Goal: Task Accomplishment & Management: Manage account settings

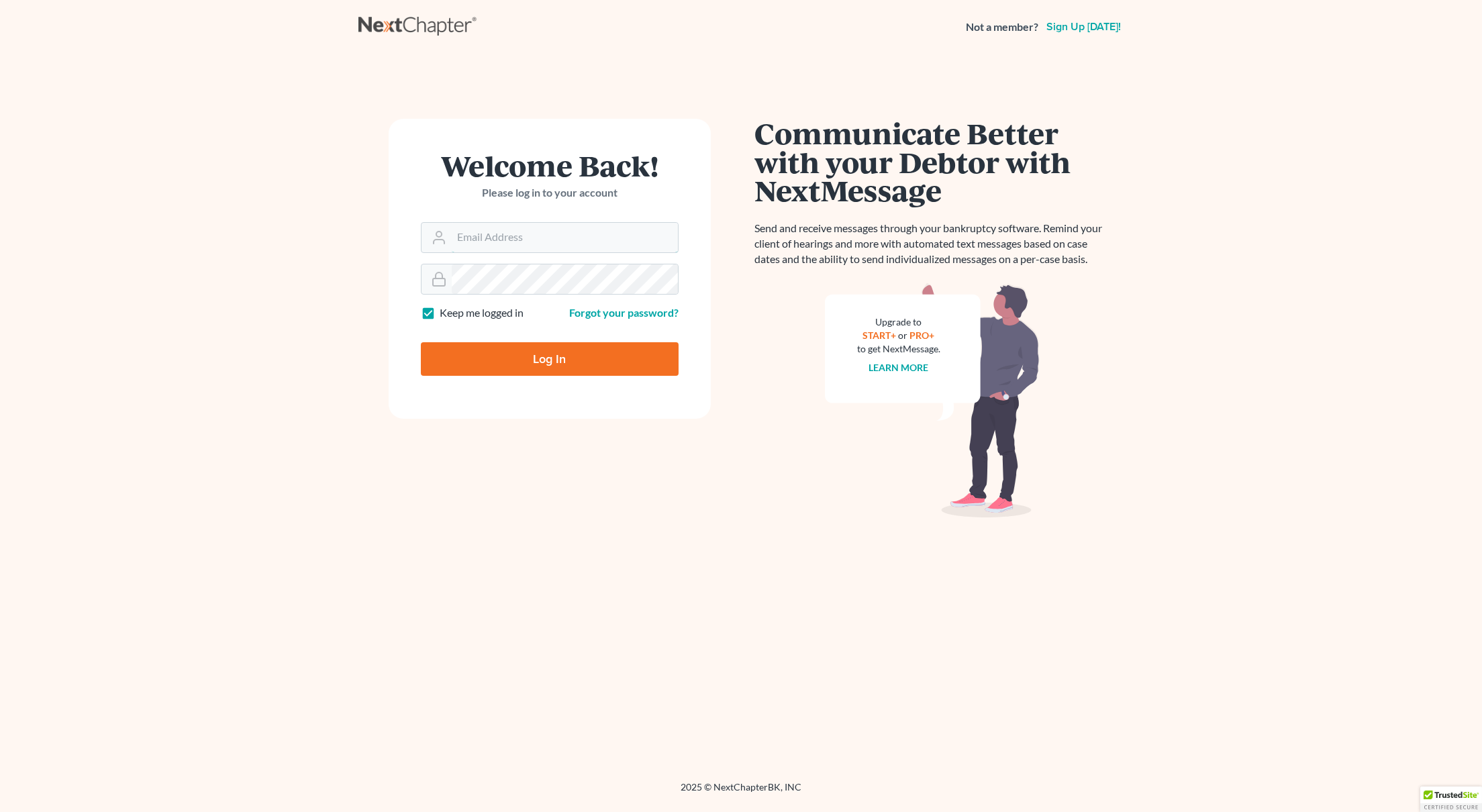
type input "[EMAIL_ADDRESS][DOMAIN_NAME]"
click at [642, 370] on input "Log In" at bounding box center [550, 359] width 258 height 33
type input "Thinking..."
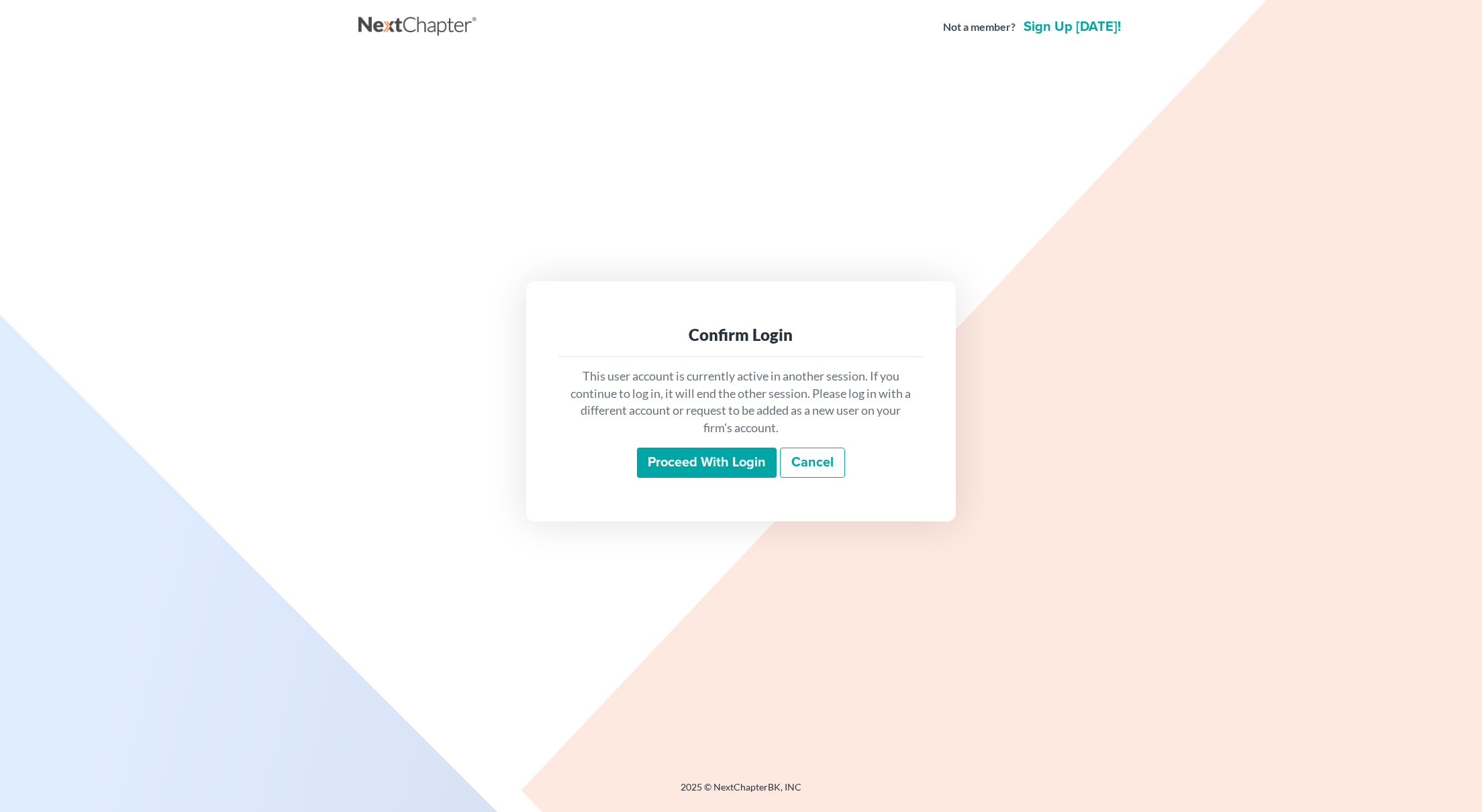
click at [714, 463] on input "Proceed with login" at bounding box center [706, 463] width 140 height 31
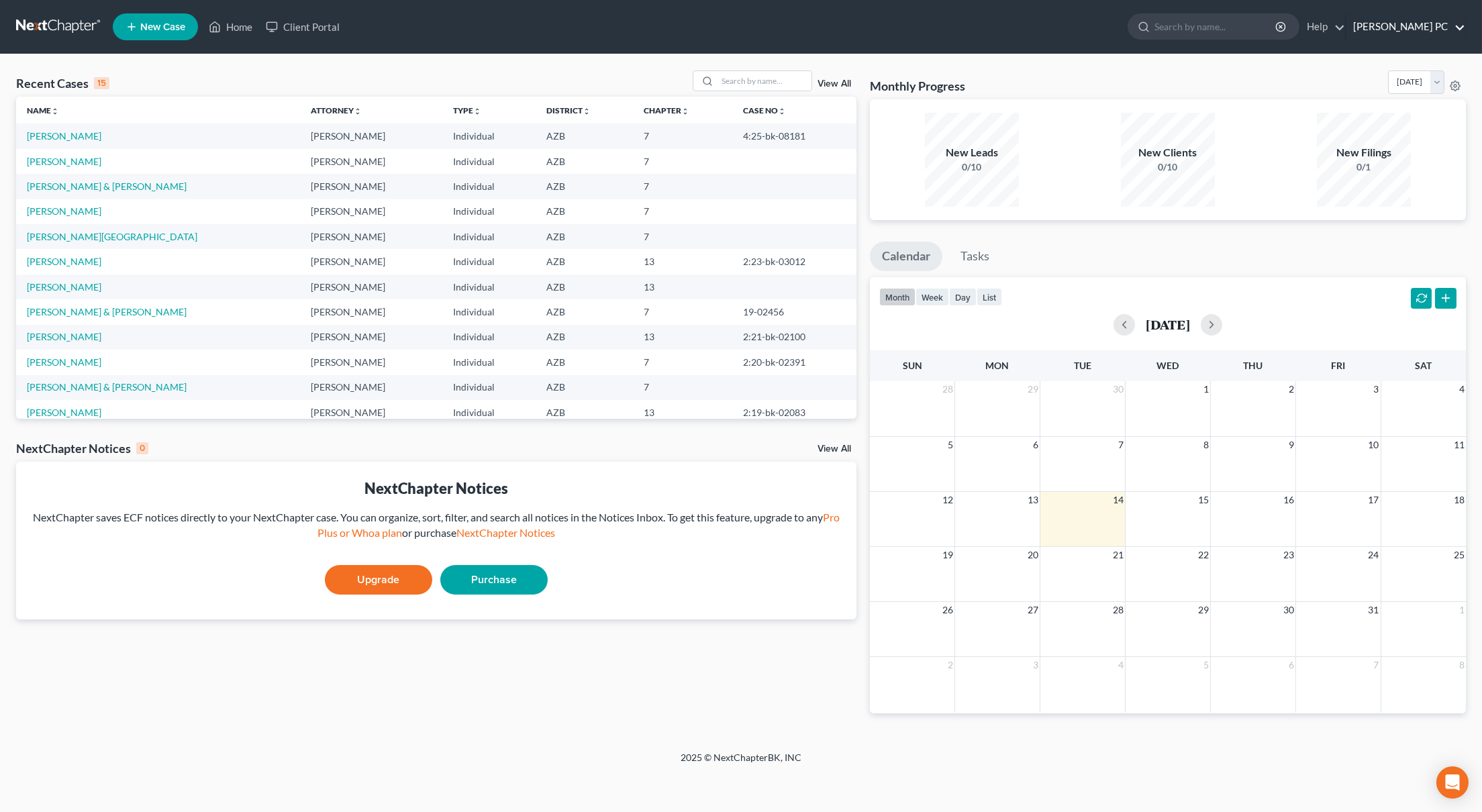
click at [1379, 20] on link "[PERSON_NAME] PC" at bounding box center [1405, 27] width 119 height 24
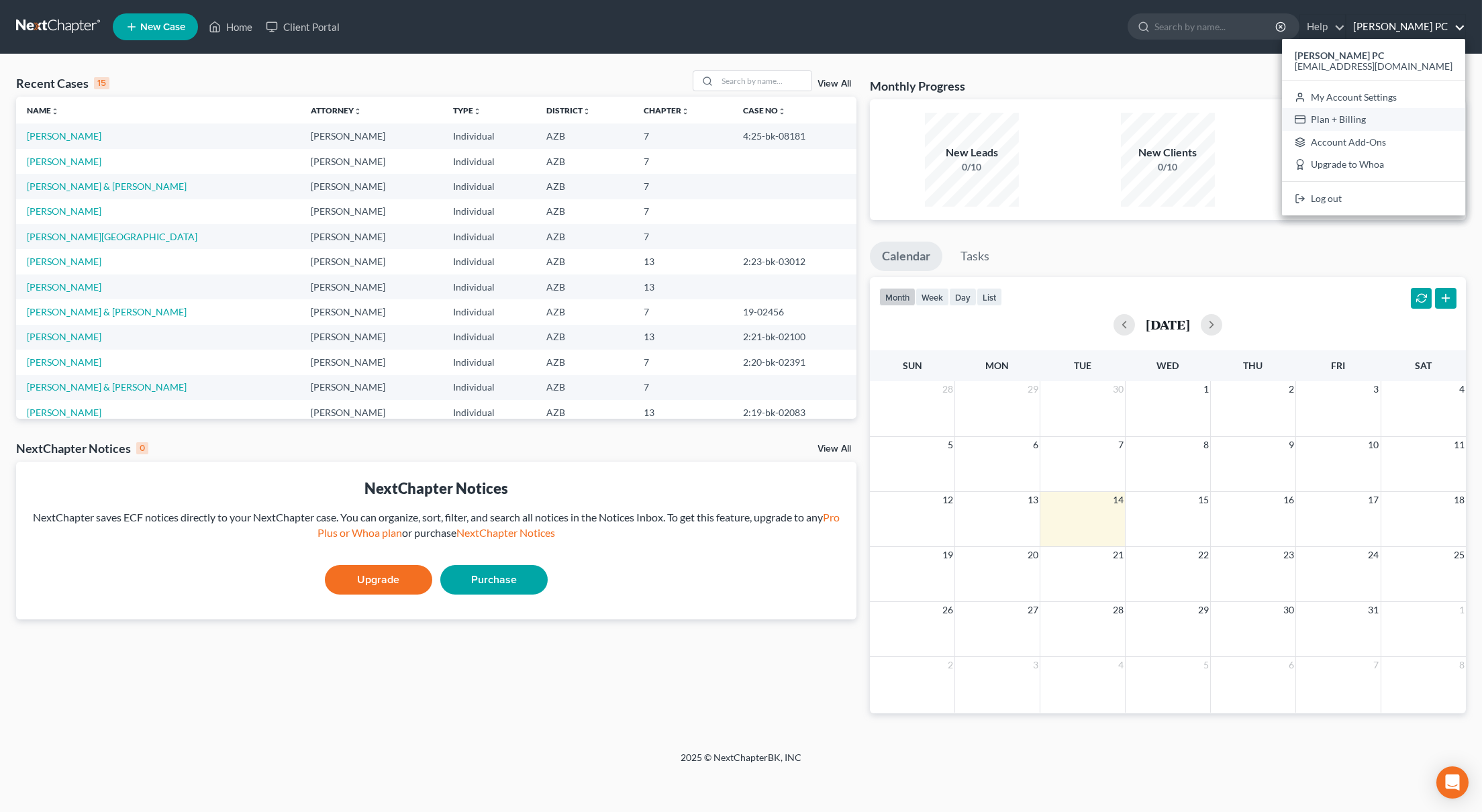
click at [1360, 122] on link "Plan + Billing" at bounding box center [1373, 119] width 183 height 23
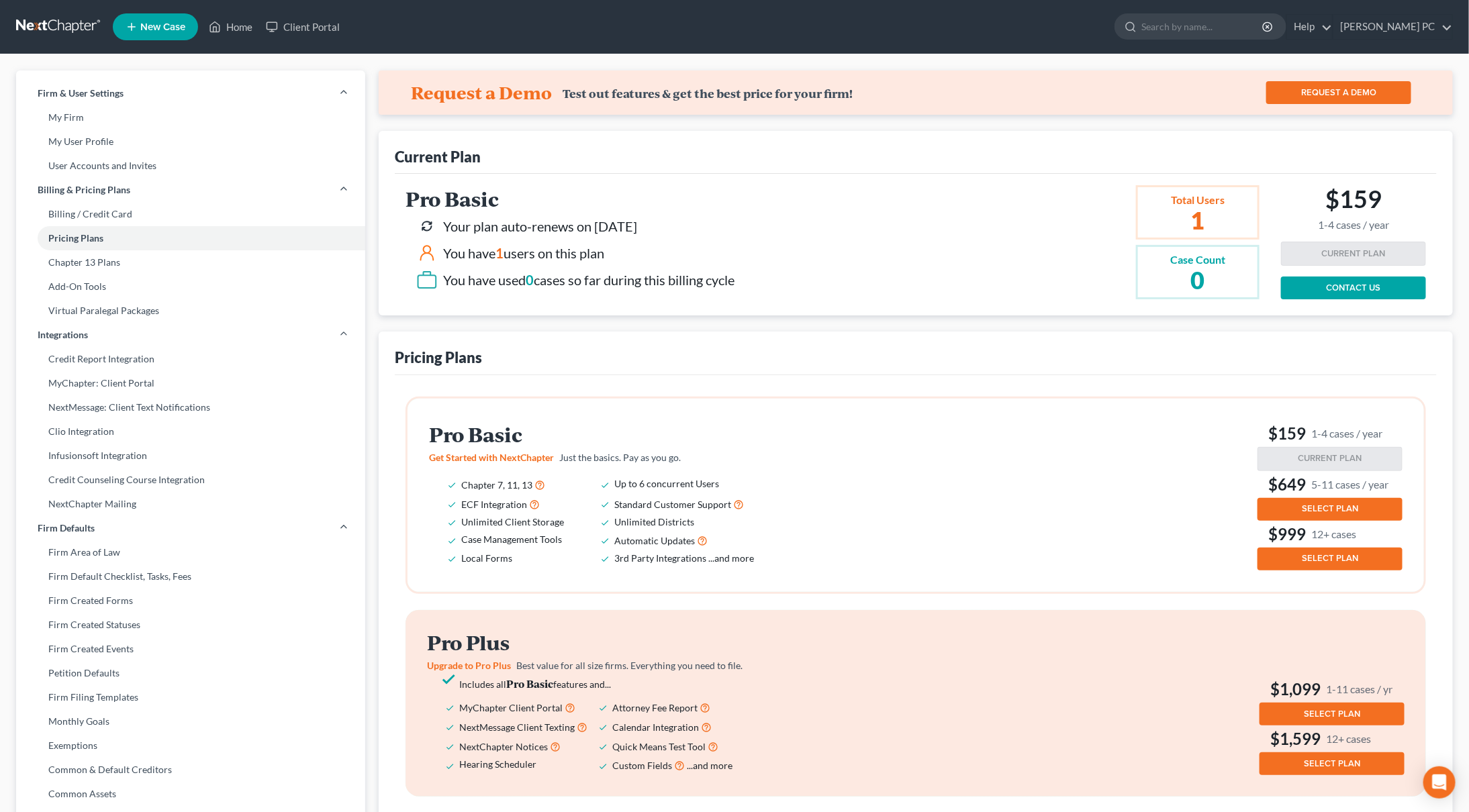
click at [1318, 282] on link "CONTACT US" at bounding box center [1353, 288] width 145 height 23
click at [1050, 218] on div "Pro Basic Your plan auto-renews on [DATE] You have 1 users on this plan You hav…" at bounding box center [843, 242] width 875 height 114
click at [1343, 28] on link "[PERSON_NAME] PC" at bounding box center [1393, 27] width 119 height 24
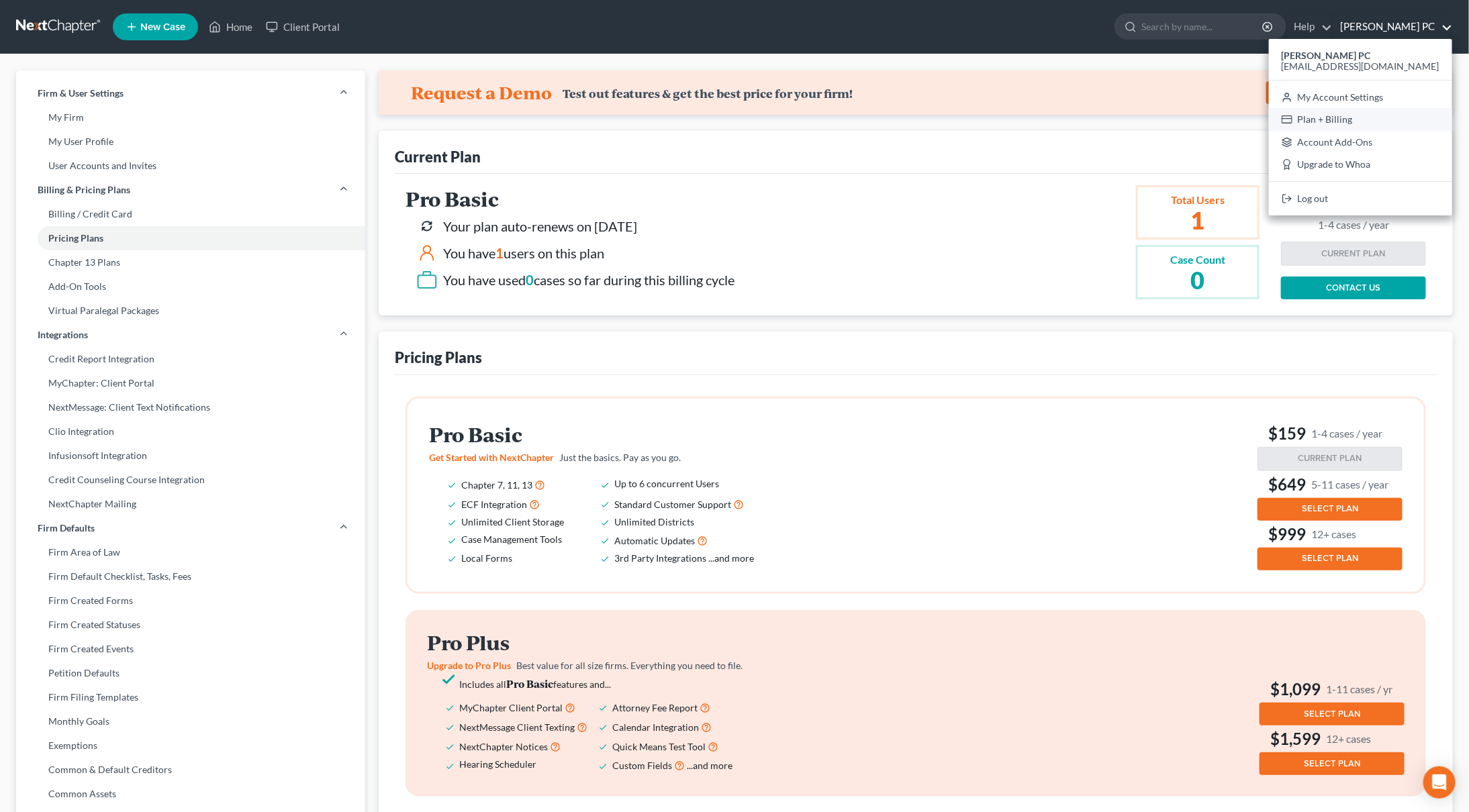
click at [1351, 116] on link "Plan + Billing" at bounding box center [1361, 119] width 183 height 23
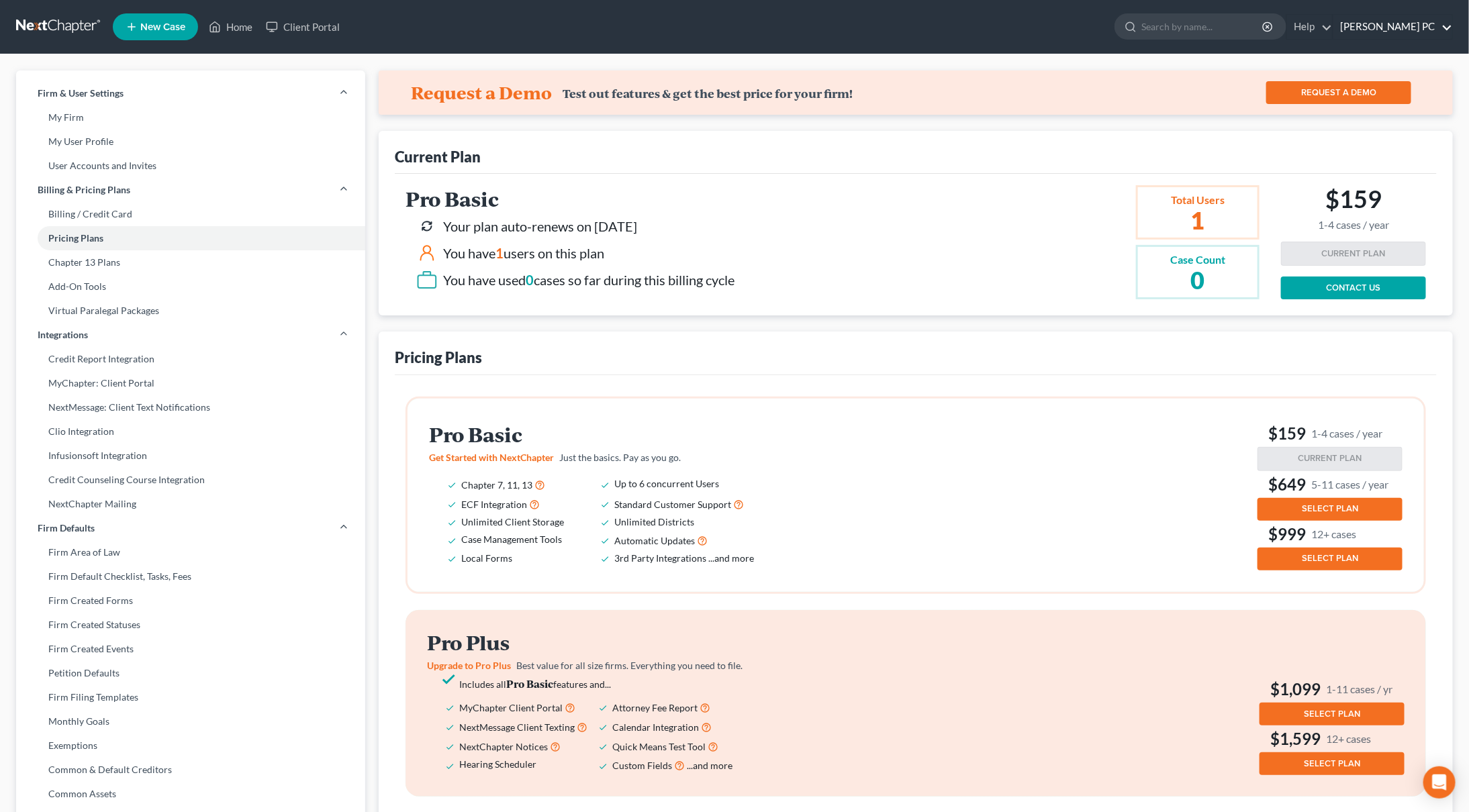
click at [1343, 26] on link "[PERSON_NAME] PC" at bounding box center [1393, 27] width 119 height 24
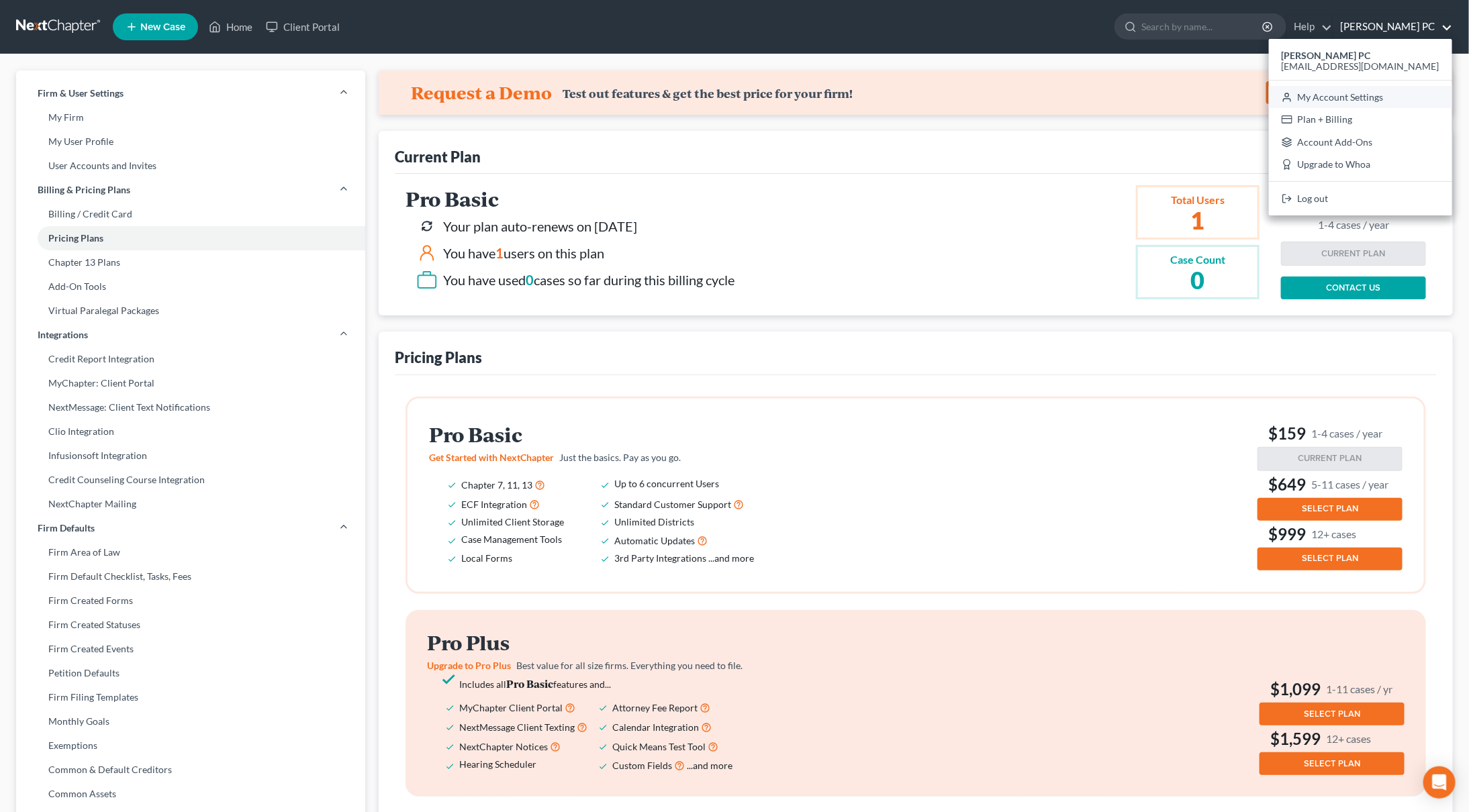
click at [1346, 92] on link "My Account Settings" at bounding box center [1361, 98] width 183 height 23
select select "24"
select select "3"
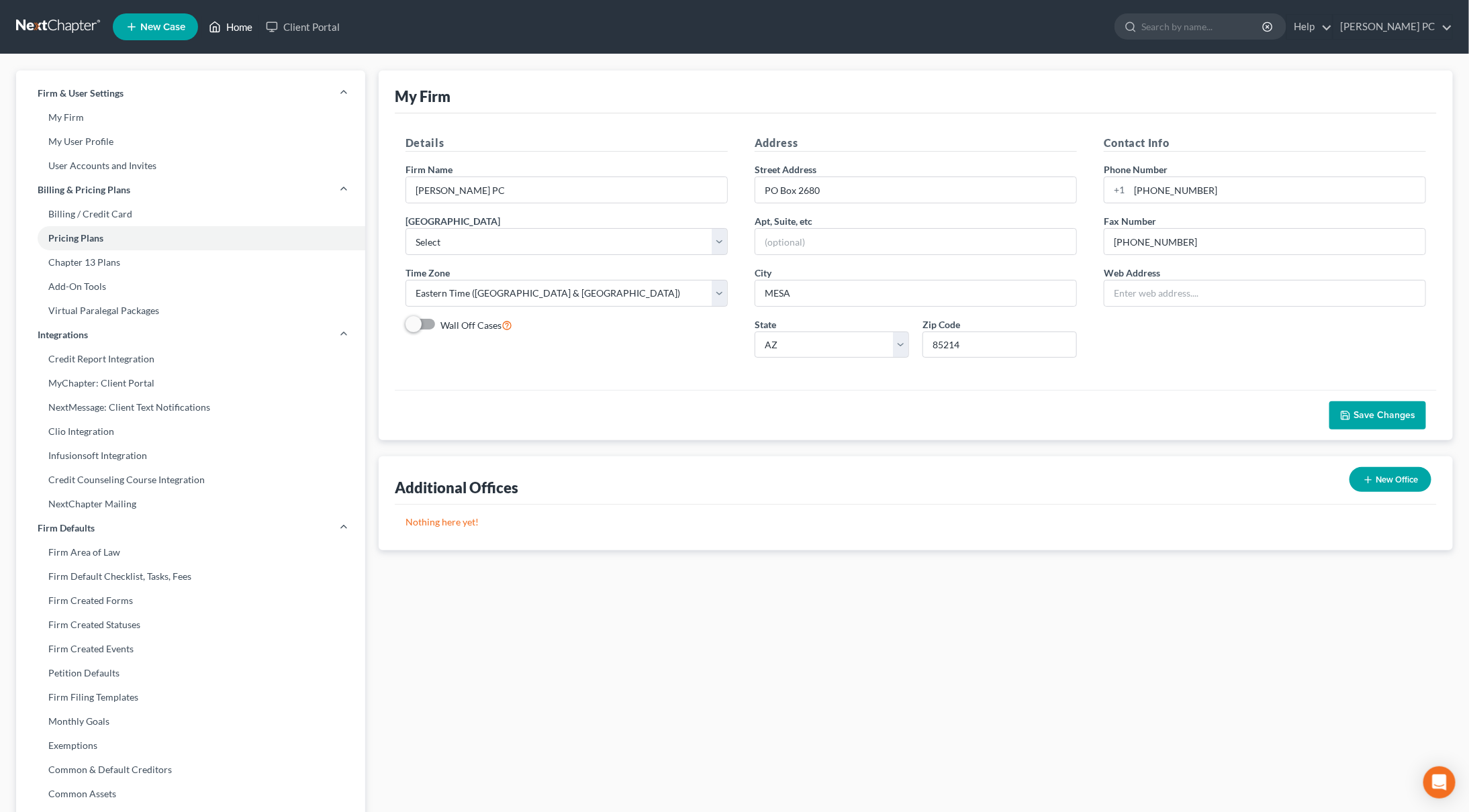
click at [246, 26] on link "Home" at bounding box center [230, 27] width 57 height 24
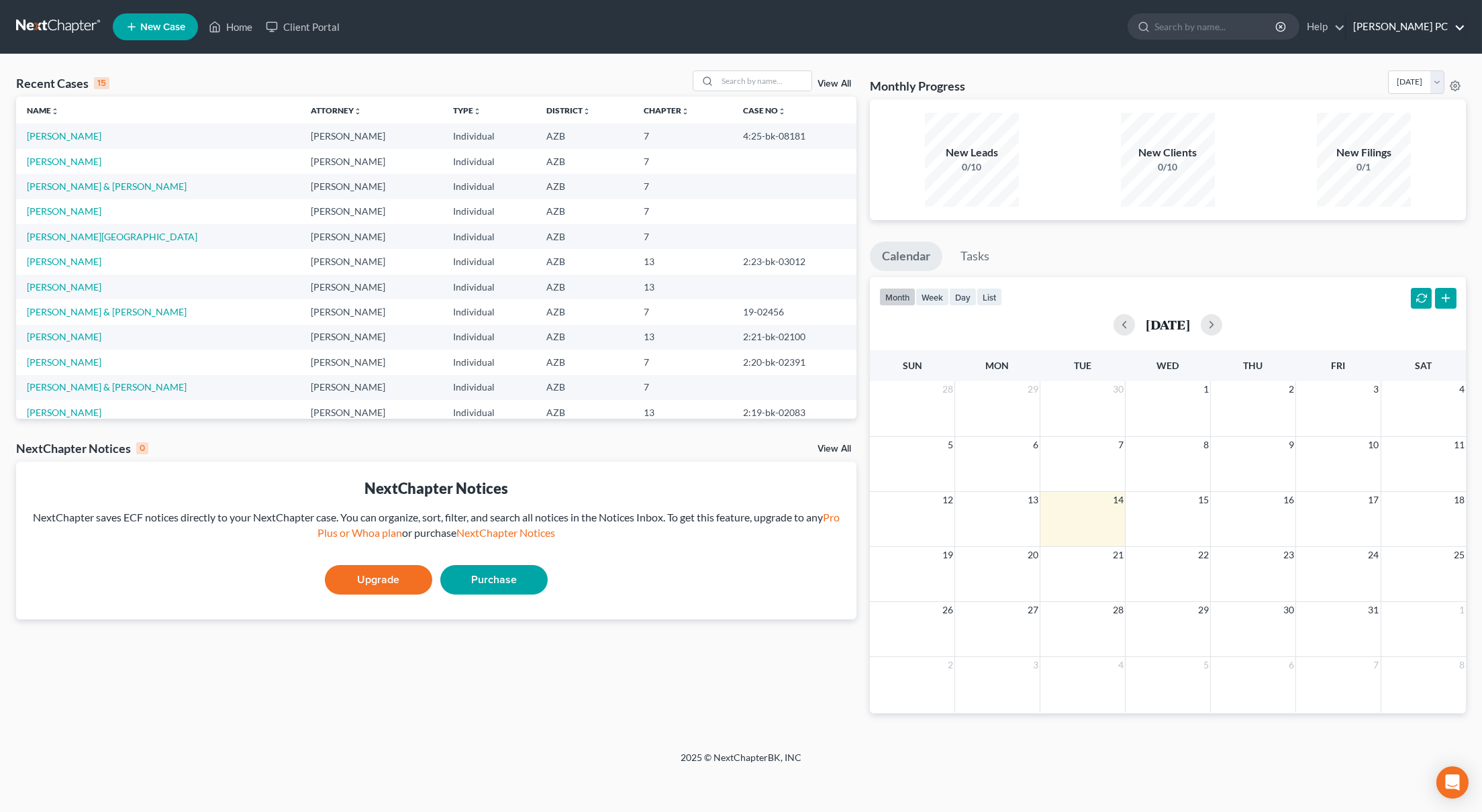
click at [1379, 26] on link "[PERSON_NAME] PC" at bounding box center [1405, 27] width 119 height 24
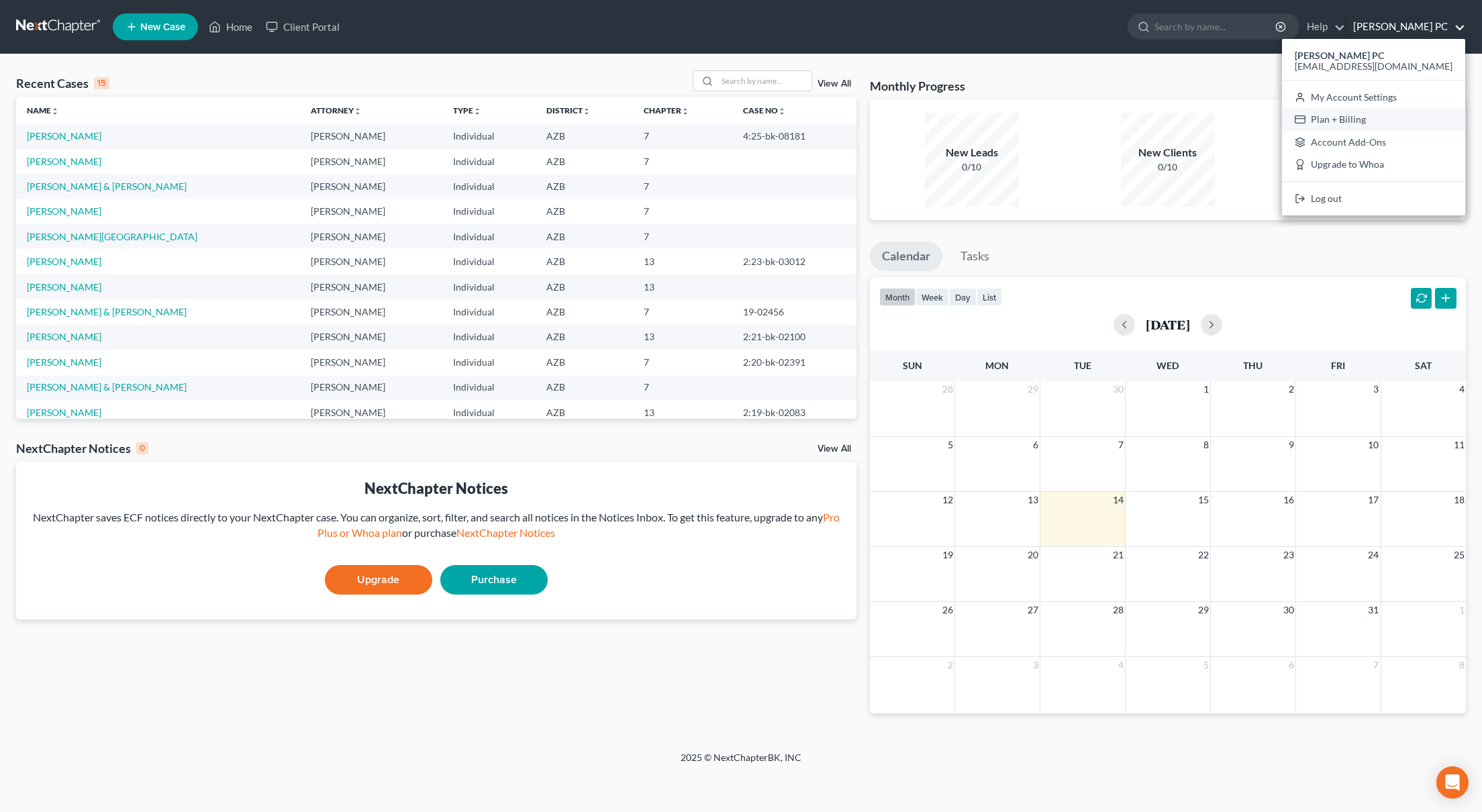
click at [1379, 116] on link "Plan + Billing" at bounding box center [1373, 119] width 183 height 23
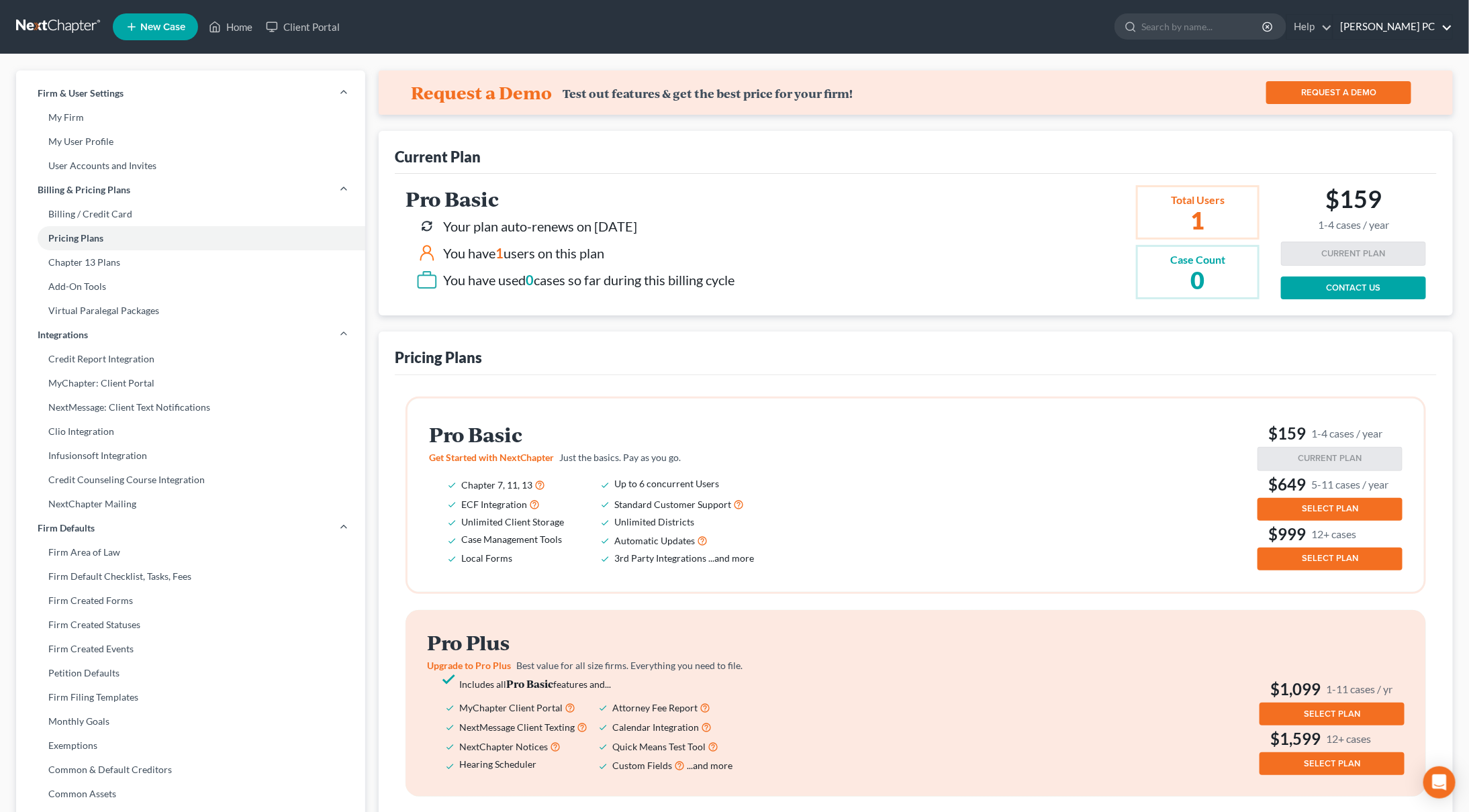
click at [1356, 26] on link "[PERSON_NAME] PC" at bounding box center [1393, 27] width 119 height 24
